Goal: Task Accomplishment & Management: Use online tool/utility

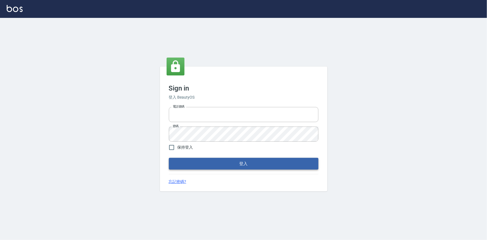
type input "0922670776"
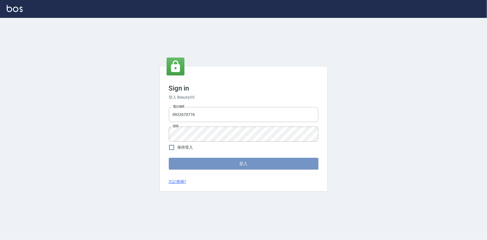
click at [218, 167] on button "登入" at bounding box center [244, 164] width 150 height 12
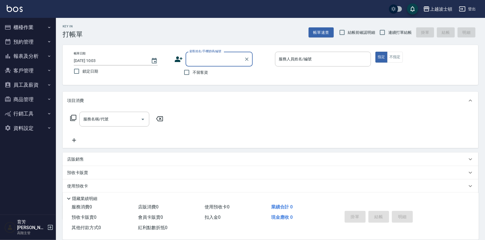
click at [199, 56] on input "顧客姓名/手機號碼/編號" at bounding box center [215, 59] width 54 height 10
click at [201, 74] on li "[PERSON_NAME]/0963266766/0963266" at bounding box center [218, 73] width 67 height 9
type input "[PERSON_NAME]/0963266766/0963266"
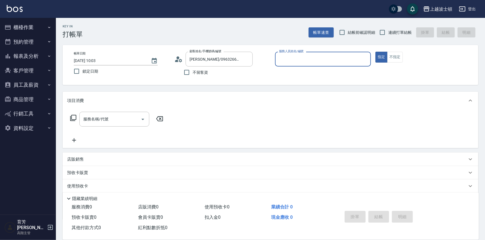
type input "Akemi-2"
click at [180, 59] on icon at bounding box center [179, 60] width 3 height 3
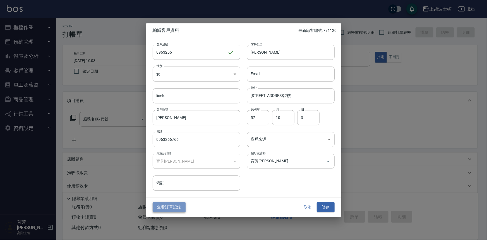
click at [173, 204] on button "查看訂單記錄" at bounding box center [169, 207] width 33 height 10
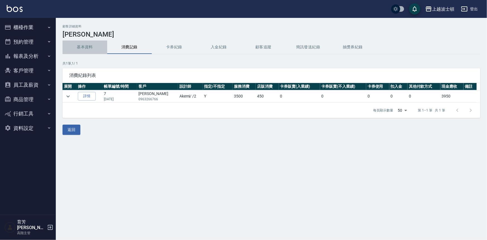
click at [83, 44] on button "基本資料" at bounding box center [85, 47] width 45 height 13
